Goal: Task Accomplishment & Management: Complete application form

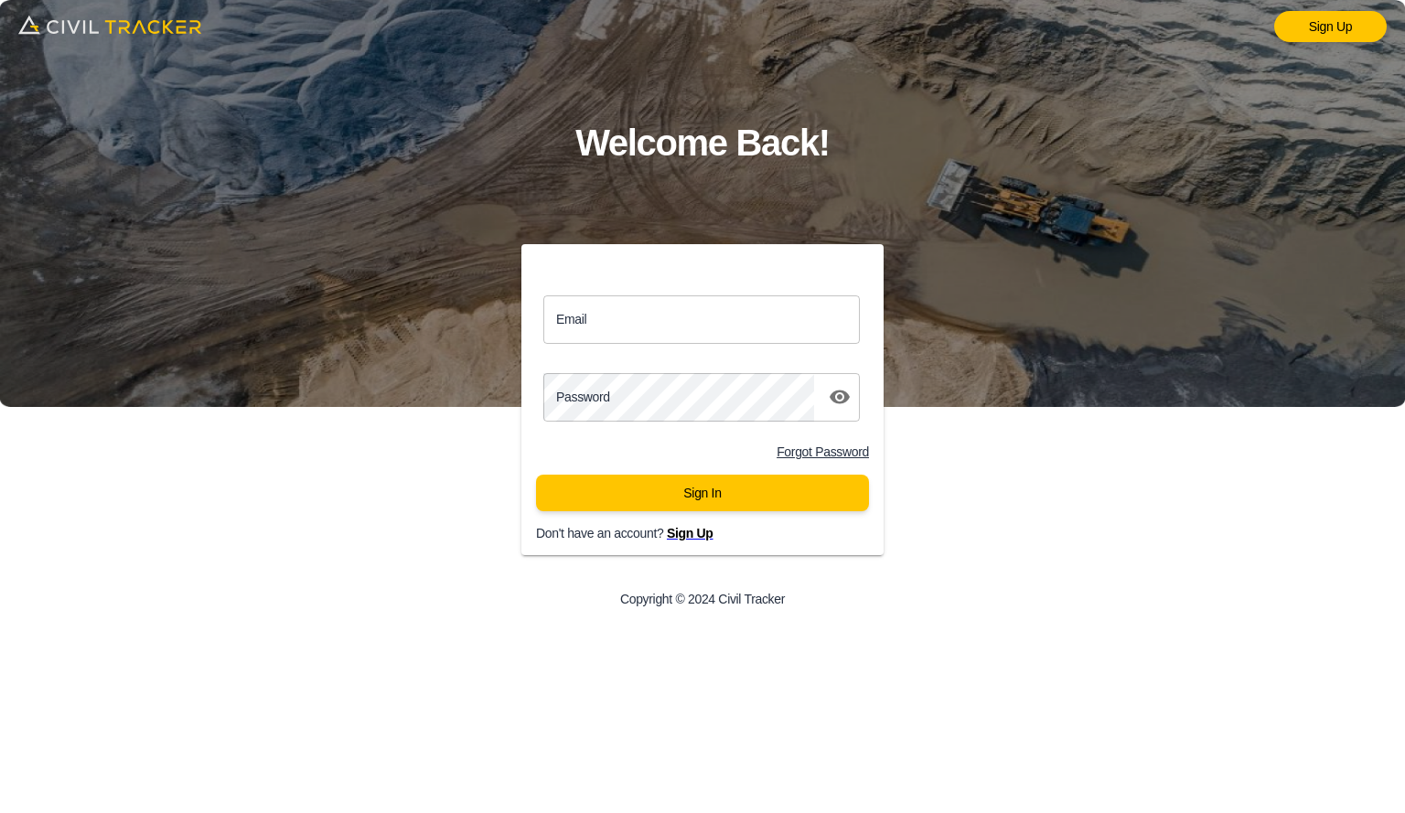
click at [667, 327] on input "Email" at bounding box center [701, 320] width 317 height 48
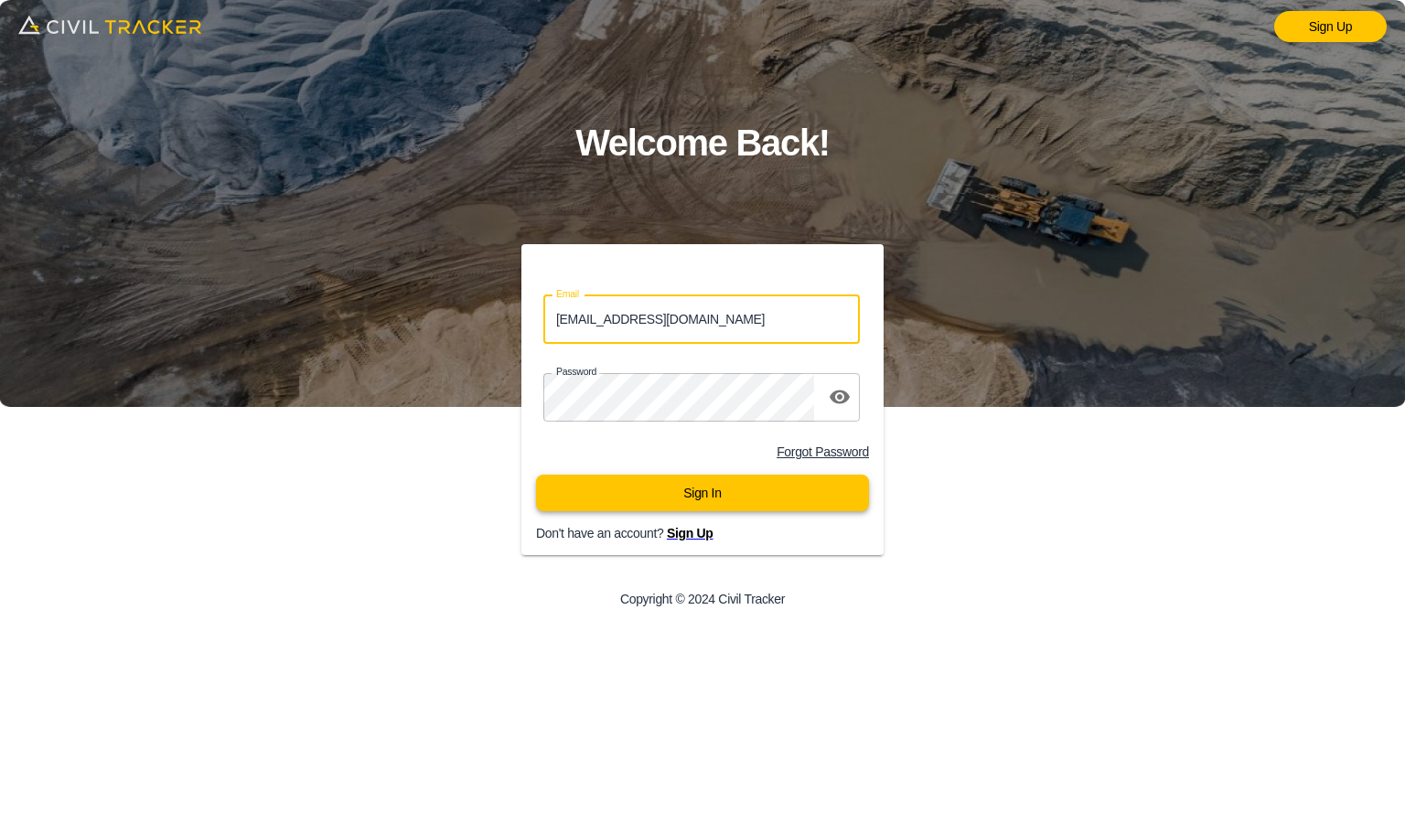
click at [655, 491] on button "Sign In" at bounding box center [702, 493] width 333 height 37
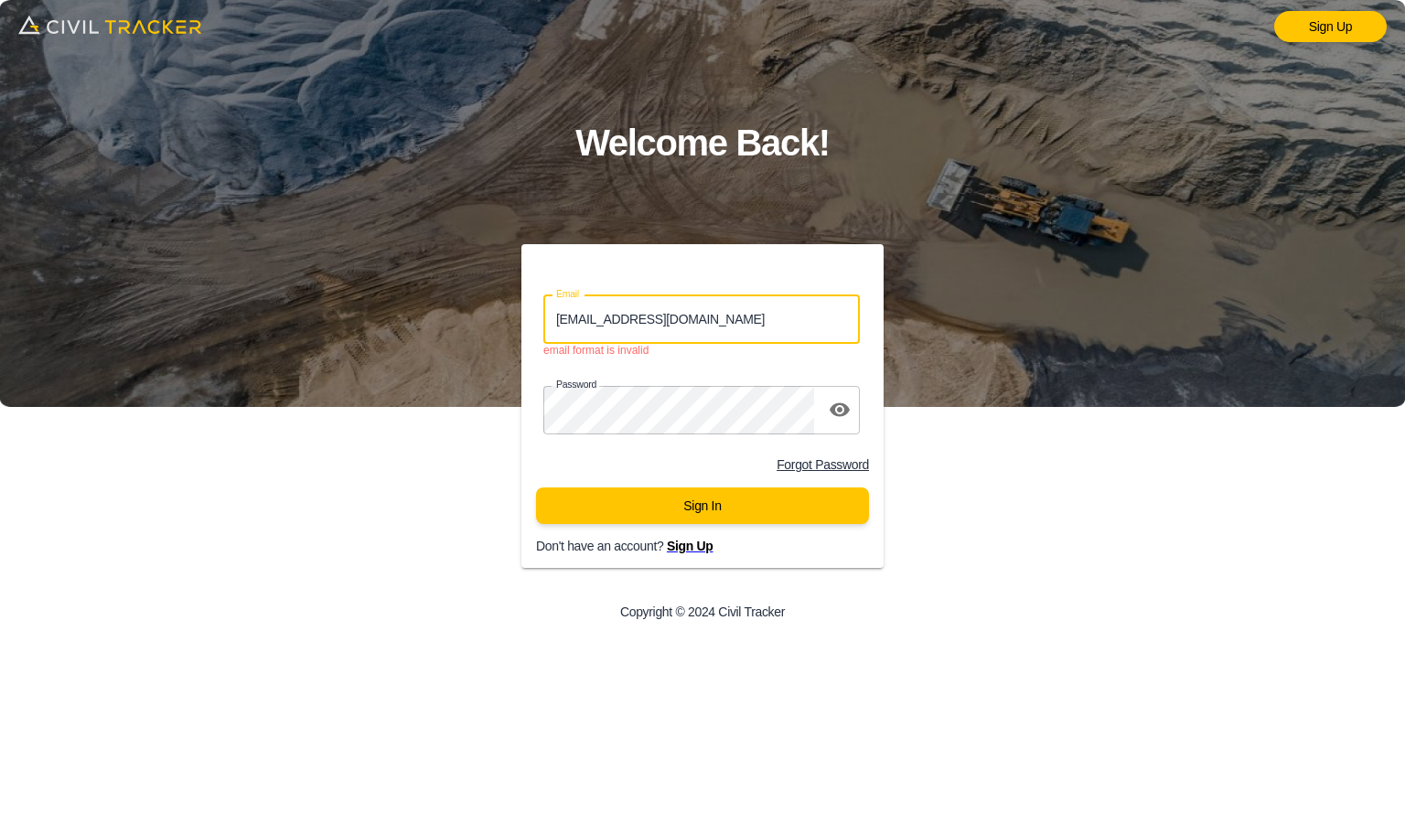
click at [814, 329] on input "[EMAIL_ADDRESS][DOMAIN_NAME]" at bounding box center [701, 320] width 317 height 48
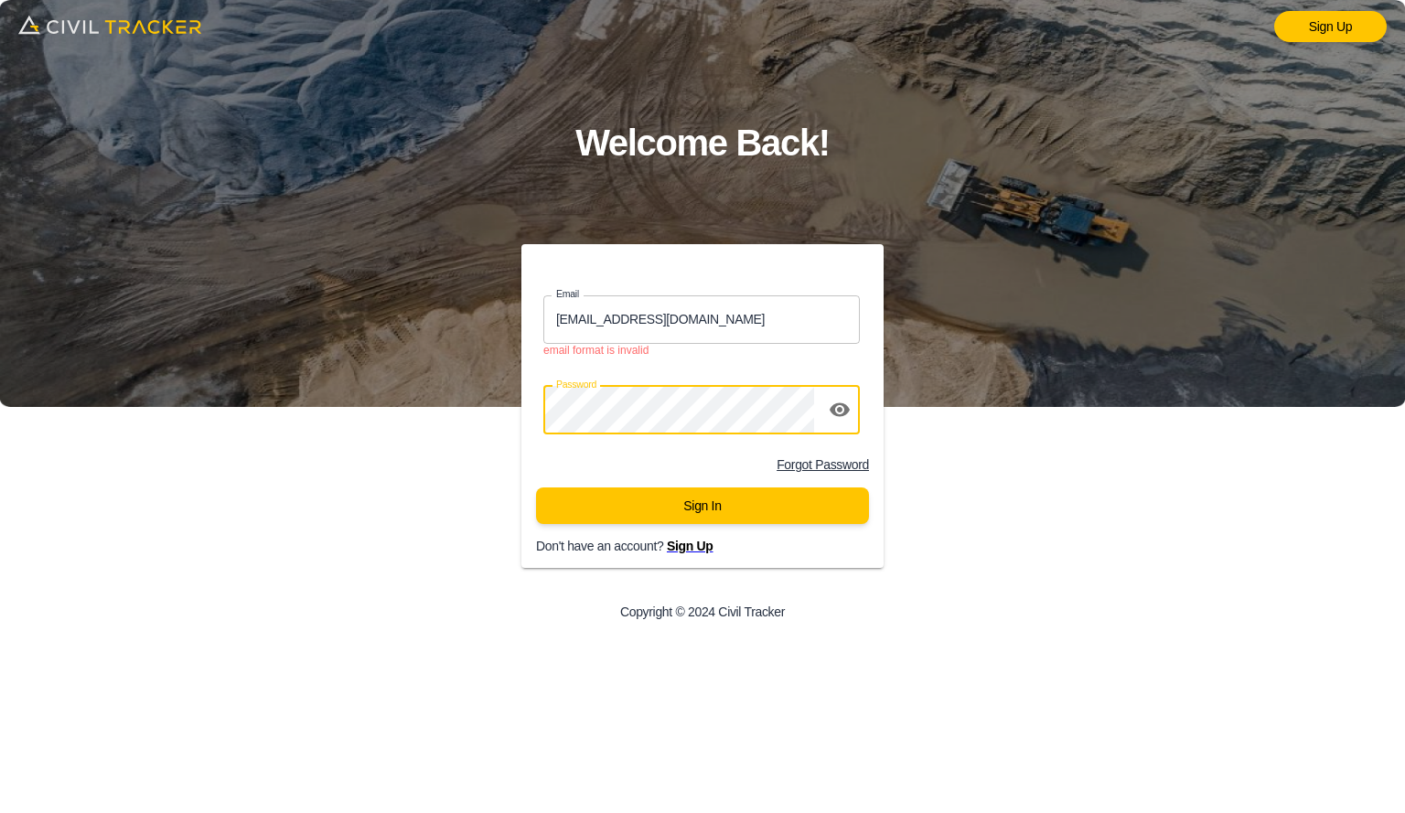
click at [320, 429] on div "Sign Up Welcome Back! Email [EMAIL_ADDRESS][DOMAIN_NAME] Email email format is …" at bounding box center [702, 406] width 1405 height 813
click at [771, 507] on button "Sign In" at bounding box center [702, 506] width 333 height 37
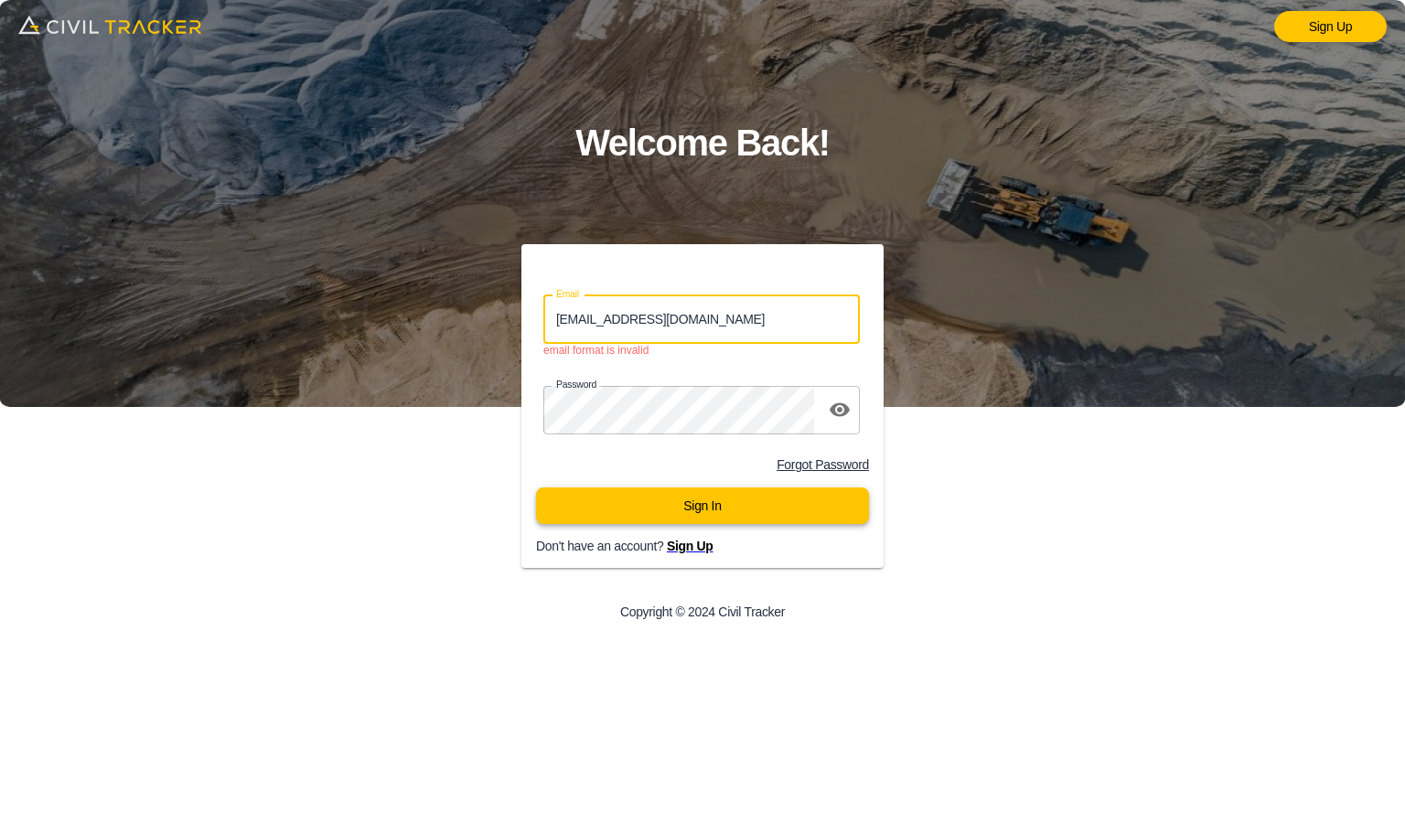
click at [666, 521] on button "Sign In" at bounding box center [702, 506] width 333 height 37
click at [700, 329] on input "[EMAIL_ADDRESS][DOMAIN_NAME]" at bounding box center [701, 320] width 317 height 48
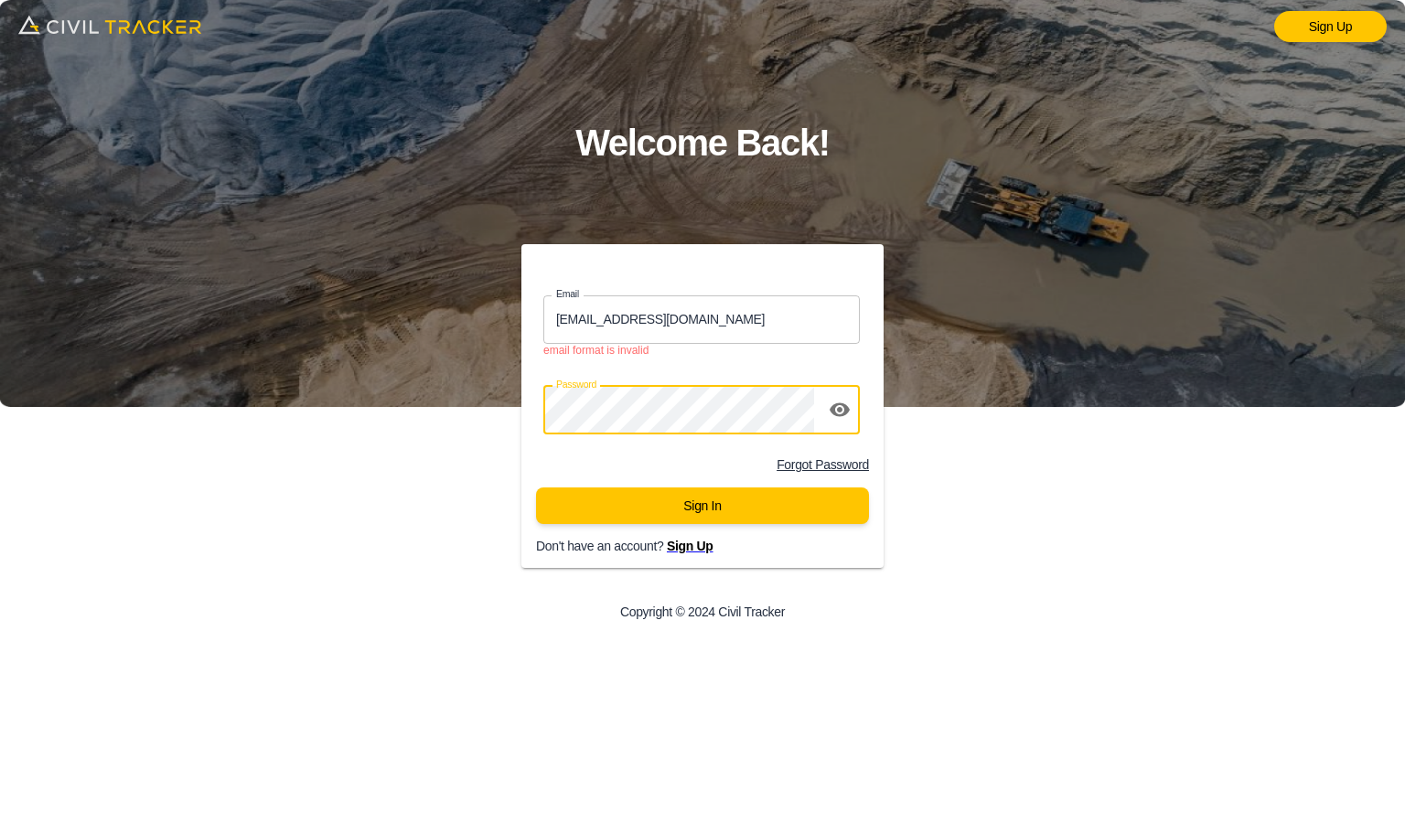
click at [814, 408] on div "password" at bounding box center [701, 410] width 317 height 48
click at [825, 404] on button "toggle password visibility" at bounding box center [840, 410] width 37 height 37
click at [536, 488] on button "Sign In" at bounding box center [702, 506] width 333 height 37
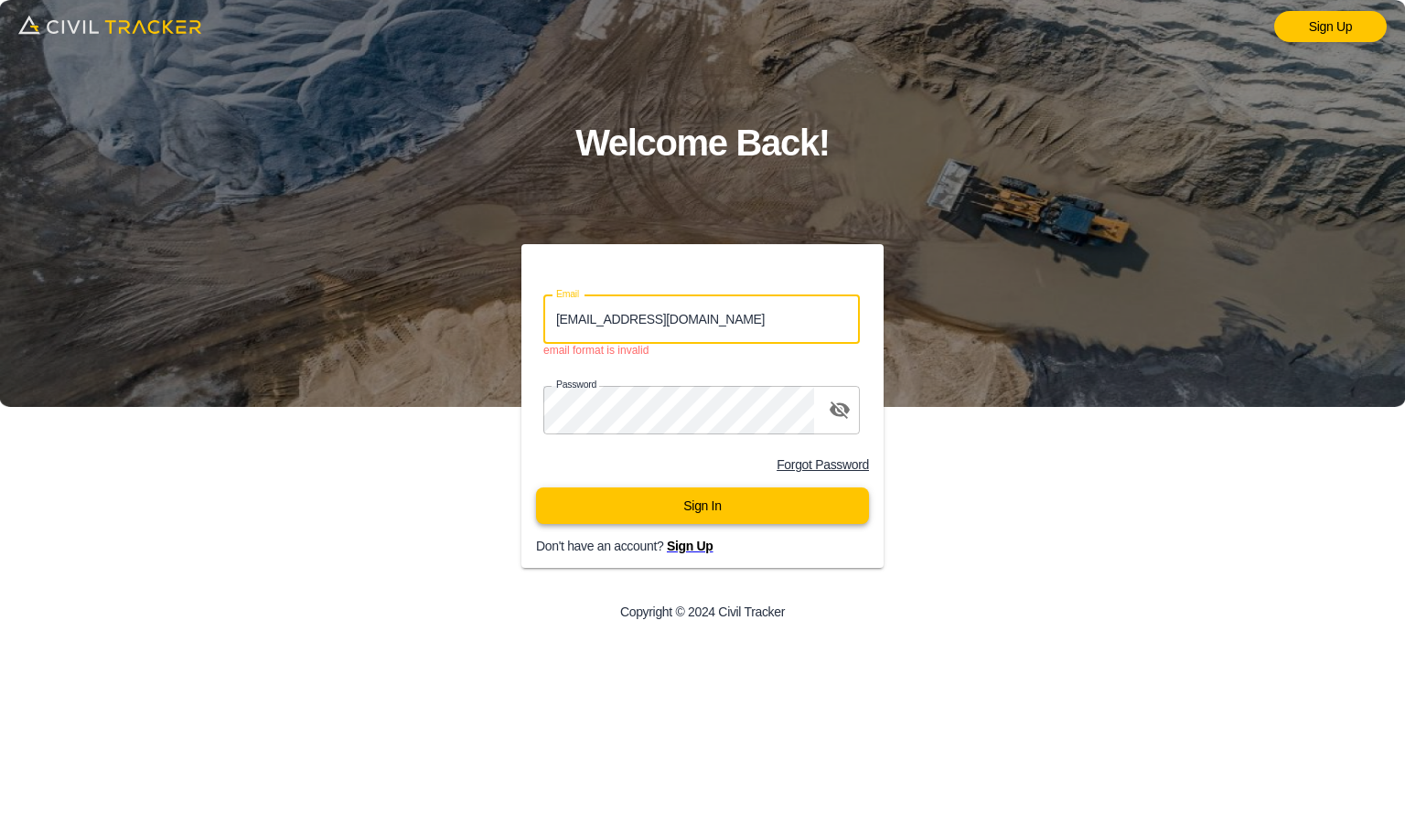
click at [687, 510] on button "Sign In" at bounding box center [702, 506] width 333 height 37
click at [702, 318] on input "[EMAIL_ADDRESS][DOMAIN_NAME]" at bounding box center [701, 320] width 317 height 48
type input "B"
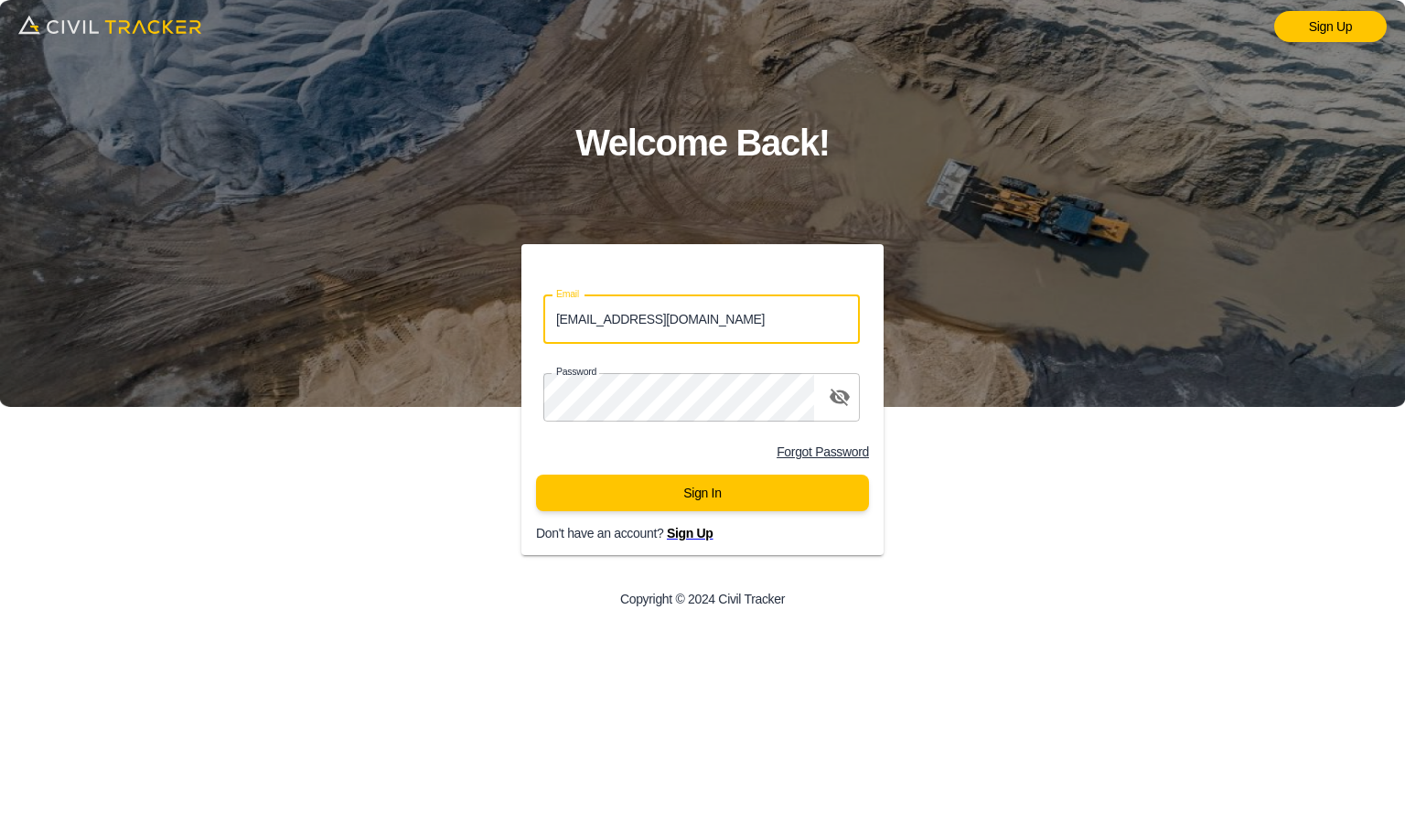
type input "[EMAIL_ADDRESS][DOMAIN_NAME]"
click at [568, 443] on div "Forgot Password" at bounding box center [695, 444] width 377 height 31
click at [653, 495] on button "Sign In" at bounding box center [702, 493] width 333 height 37
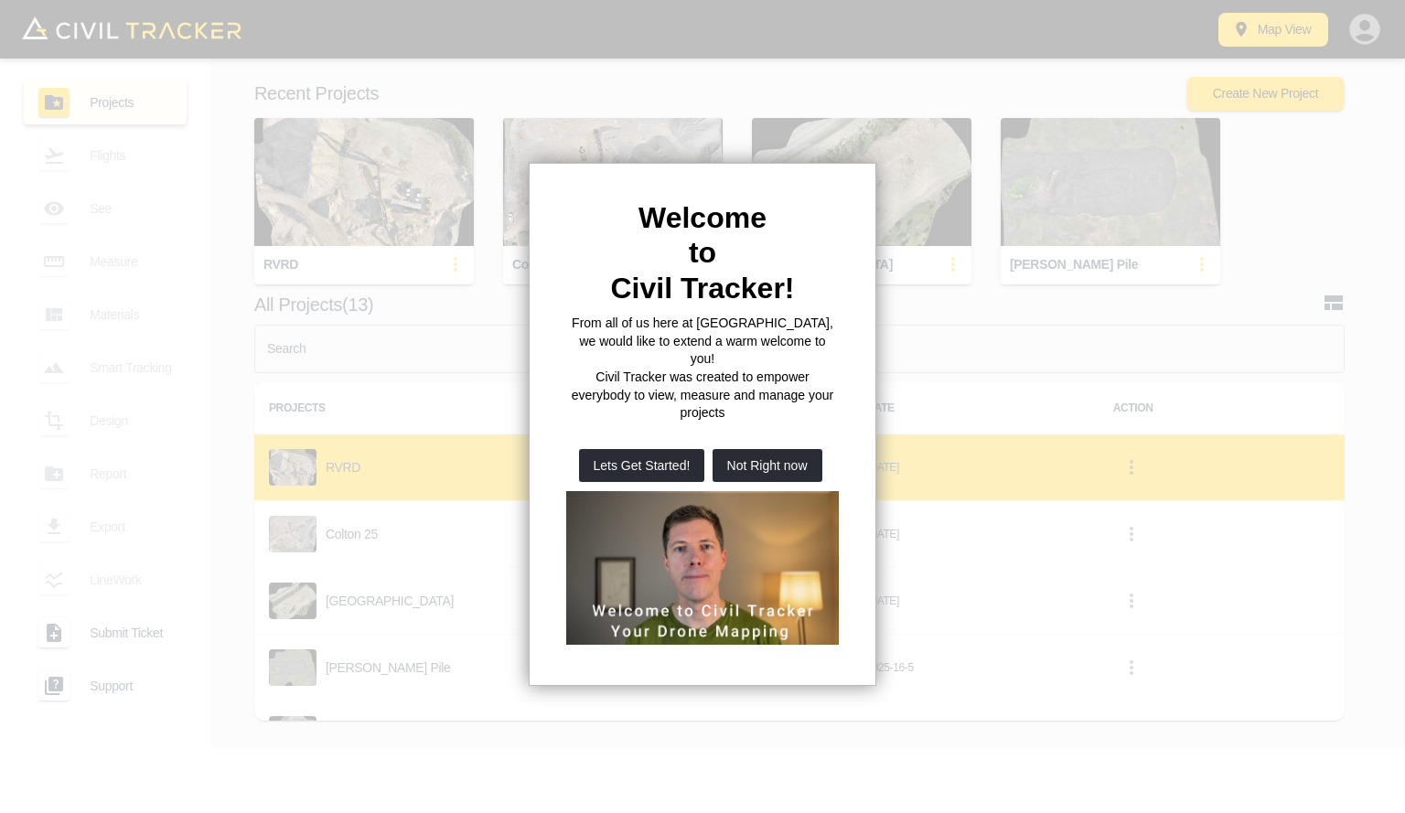
click at [761, 449] on button "Not Right now" at bounding box center [768, 465] width 110 height 33
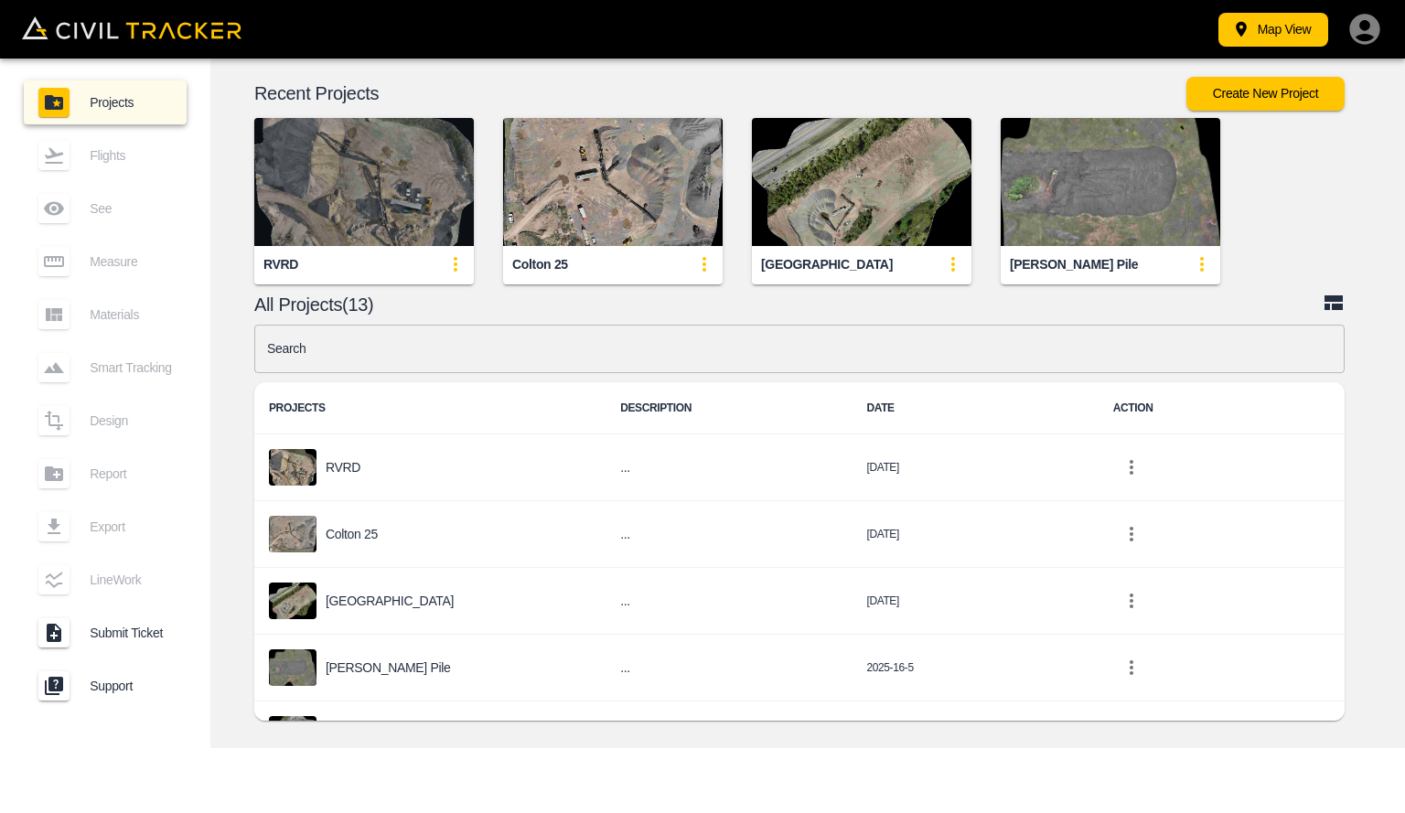
click at [414, 237] on img "button" at bounding box center [364, 182] width 220 height 128
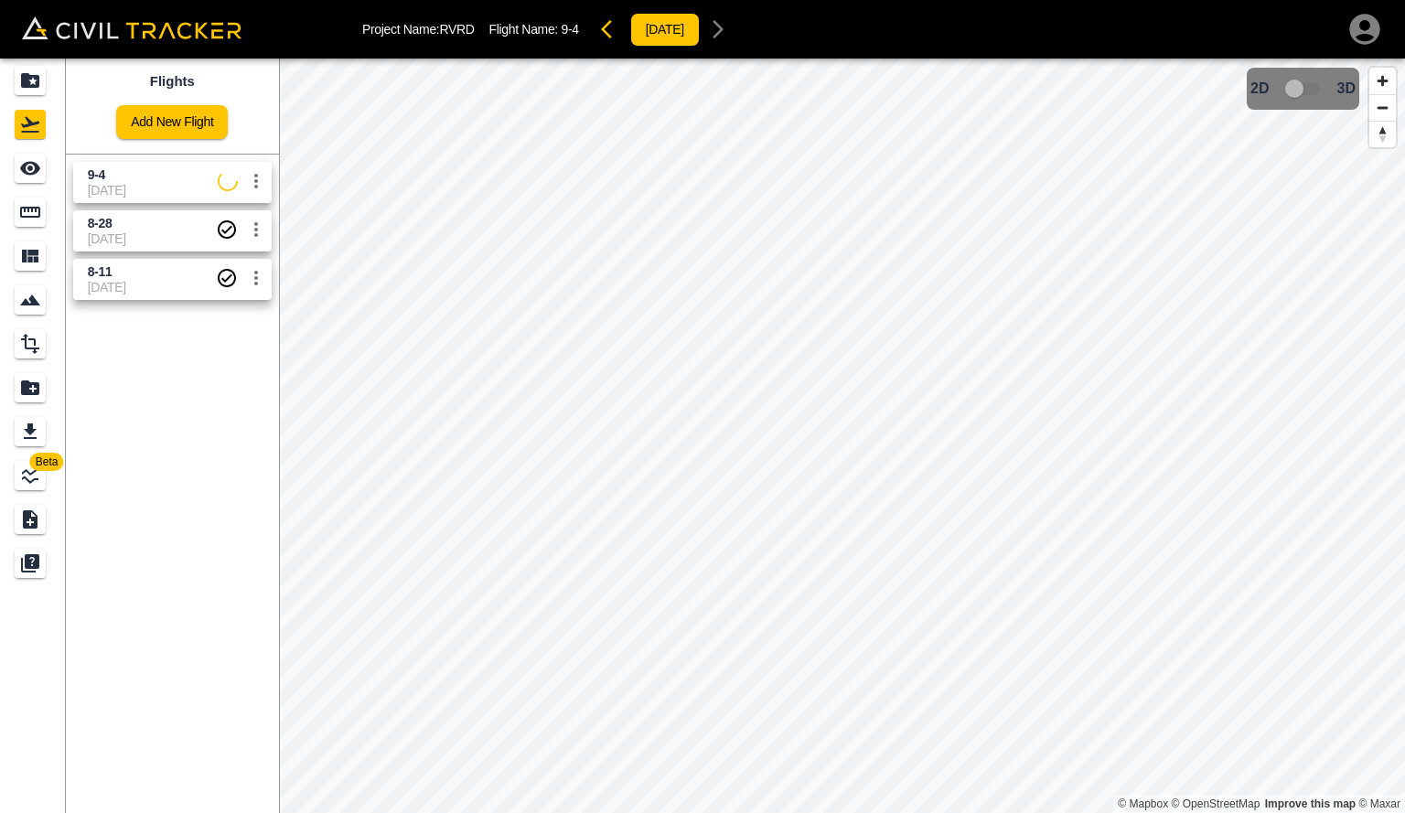
click at [256, 177] on icon "settings" at bounding box center [256, 181] width 4 height 15
click at [244, 257] on li "Delete" at bounding box center [211, 250] width 126 height 29
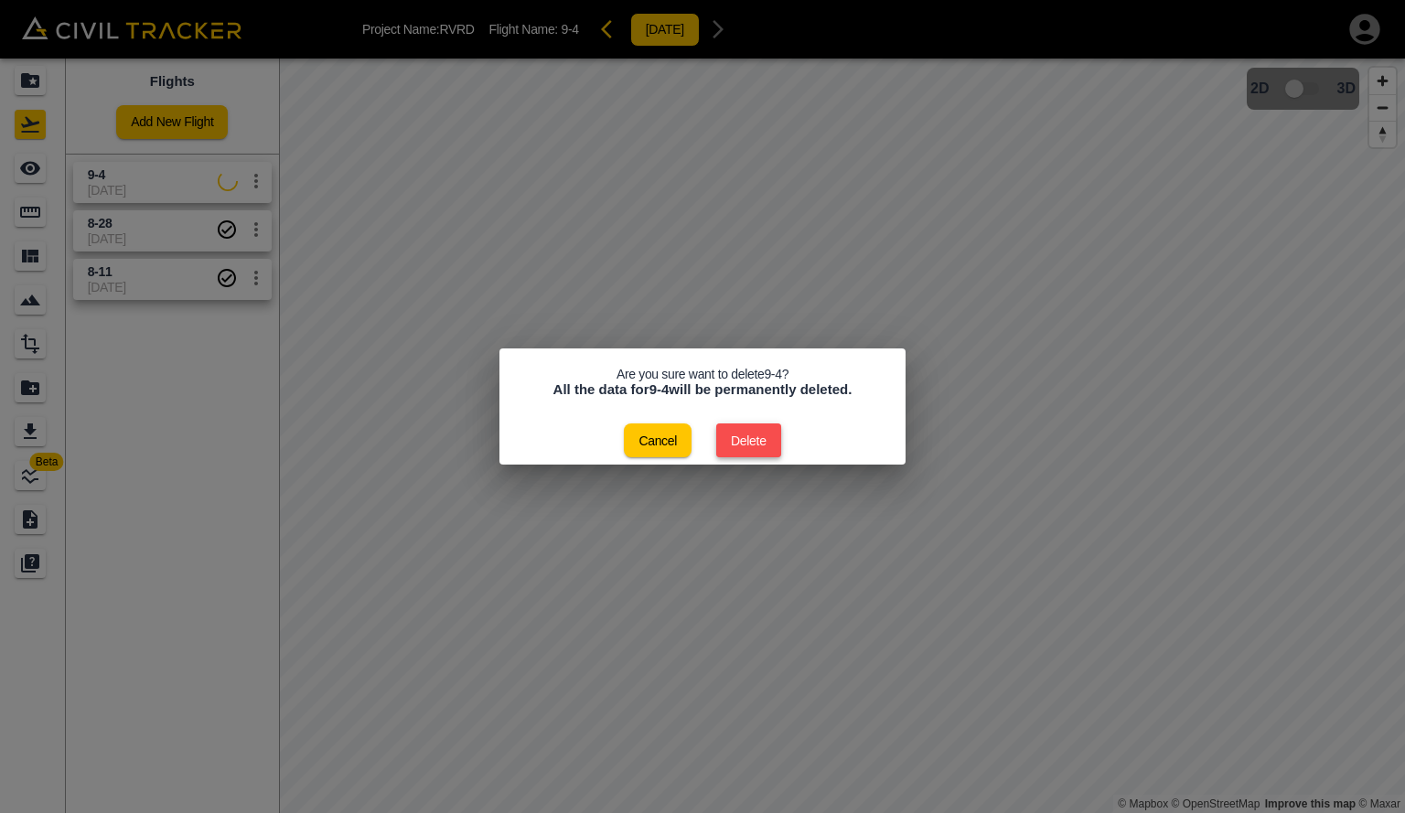
click at [739, 439] on button "Delete" at bounding box center [748, 441] width 65 height 34
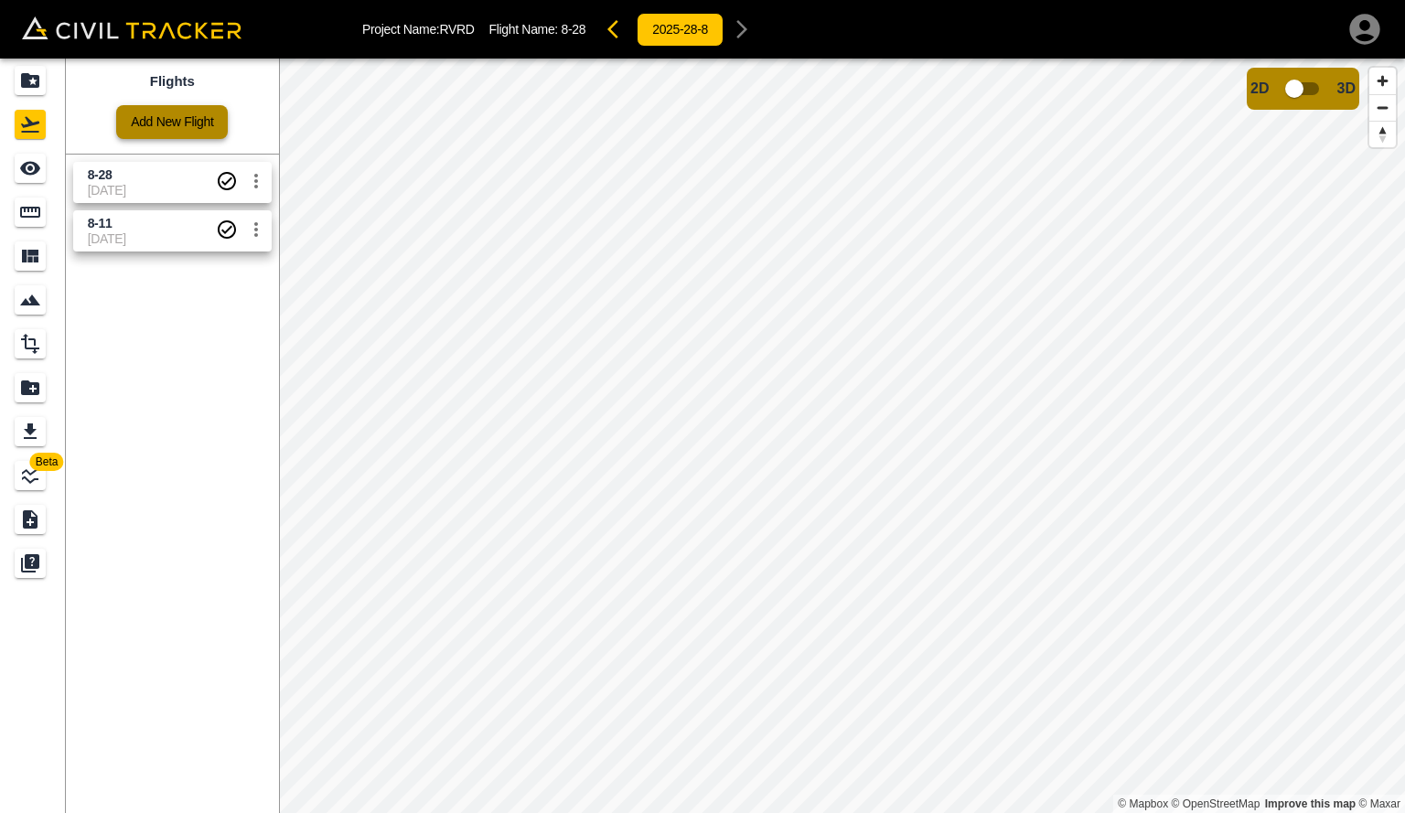
click at [212, 129] on link "Add New Flight" at bounding box center [172, 122] width 112 height 34
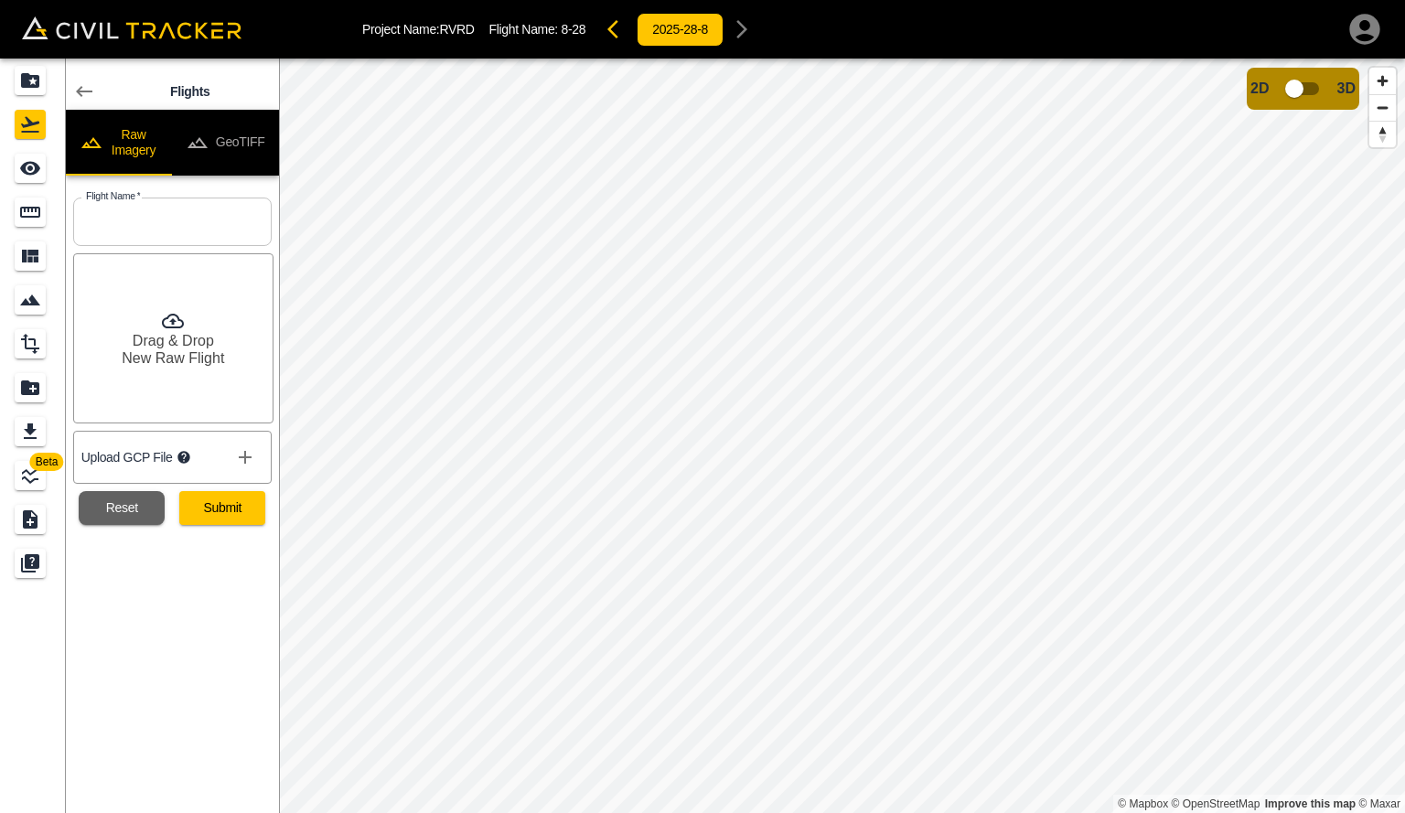
click at [133, 225] on input "text" at bounding box center [172, 222] width 199 height 48
type input "9-4"
drag, startPoint x: 137, startPoint y: 628, endPoint x: 138, endPoint y: 525, distance: 102.5
click at [138, 625] on div "Flights Raw Imagery GeoTIFF Flight Name   * 9-4 Flight Name * Drag & Drop New R…" at bounding box center [172, 436] width 213 height 755
click at [190, 337] on h6 "Drag & Drop" at bounding box center [173, 340] width 81 height 17
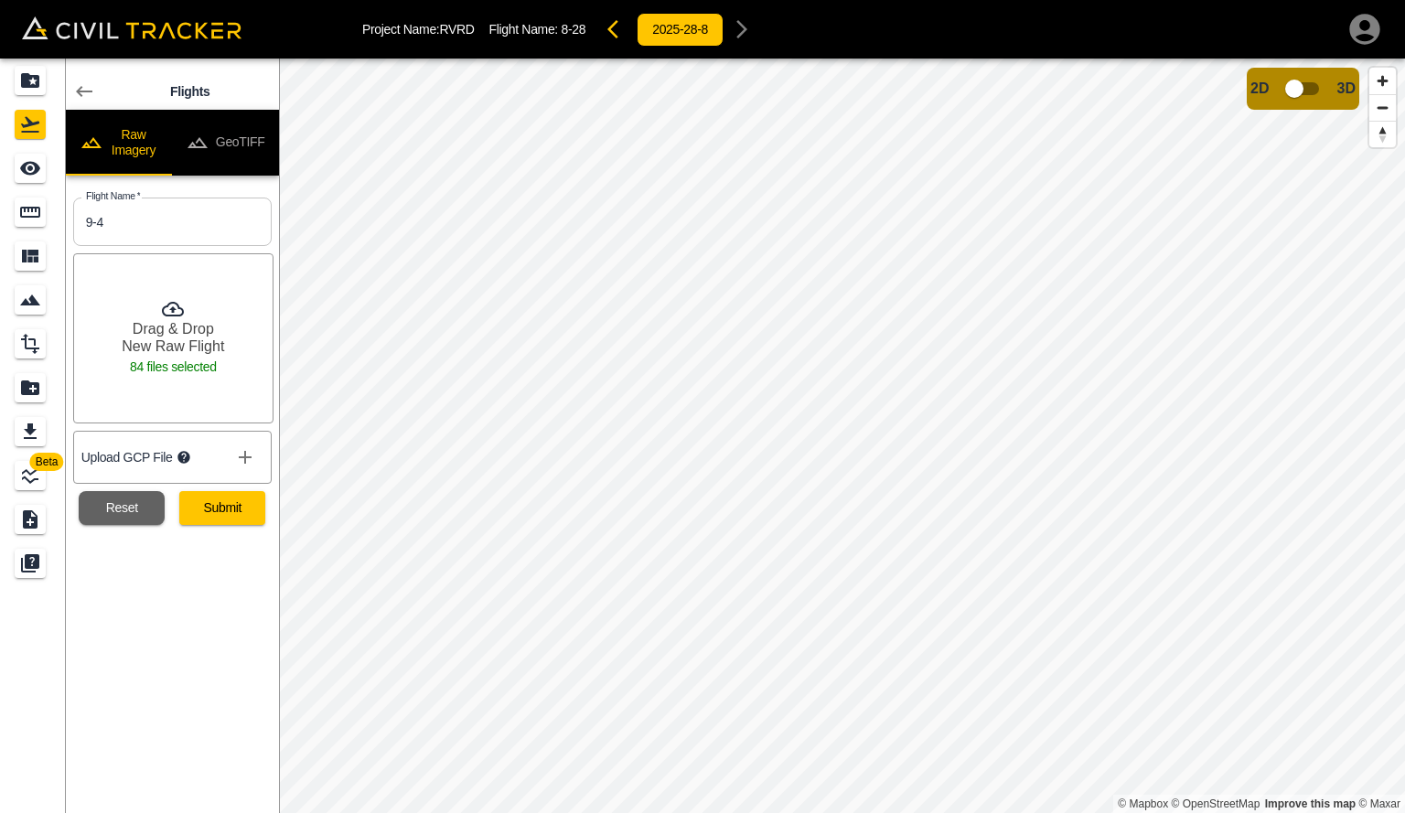
click at [231, 514] on button "Submit" at bounding box center [222, 508] width 86 height 34
